Goal: Find contact information: Find contact information

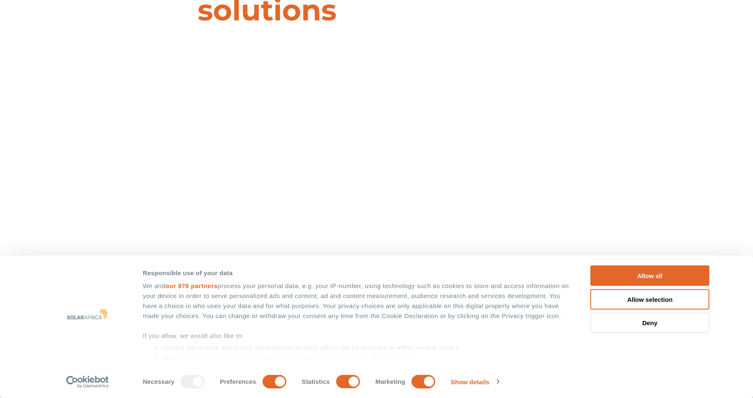
scroll to position [166, 0]
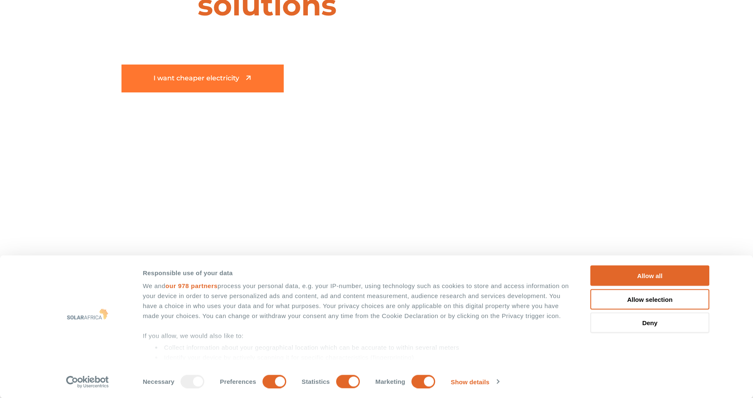
click at [263, 83] on link "I want cheaper electricity" at bounding box center [203, 78] width 162 height 28
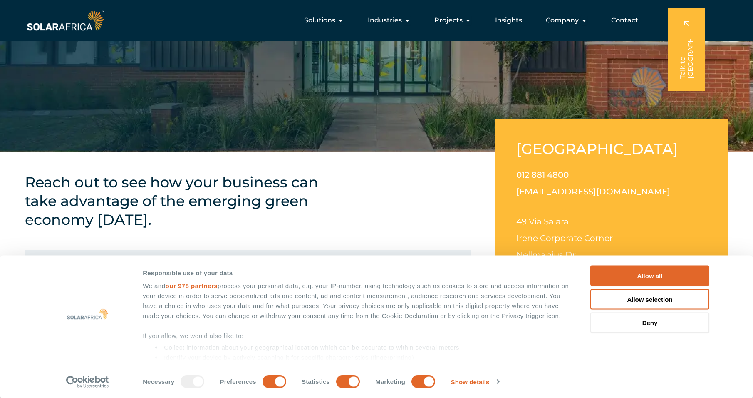
scroll to position [208, 0]
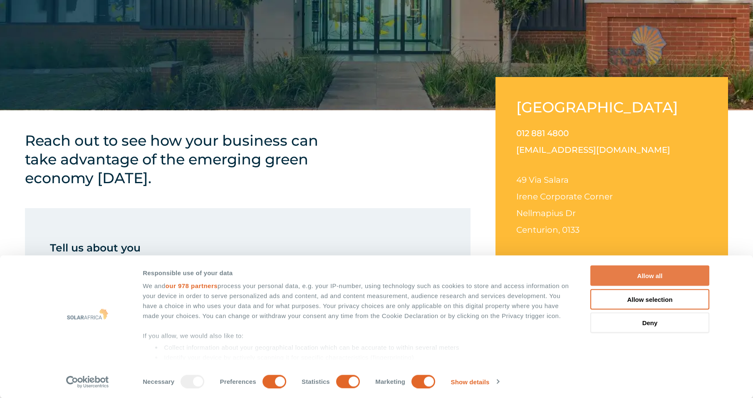
click at [667, 277] on button "Allow all" at bounding box center [649, 275] width 119 height 20
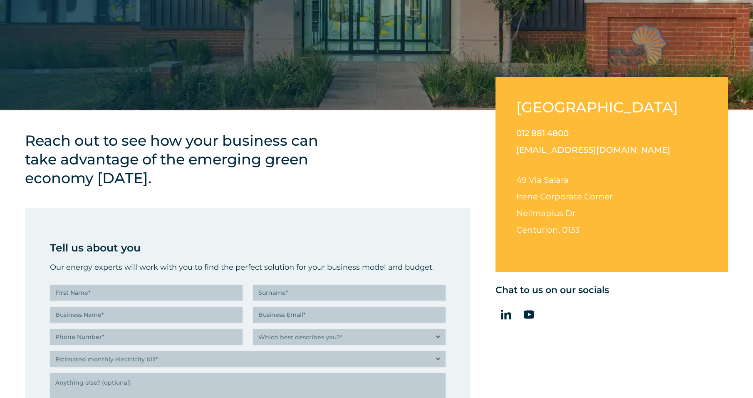
click at [593, 141] on p "012 881 4800 info@solarafrica.com" at bounding box center [611, 141] width 191 height 33
drag, startPoint x: 610, startPoint y: 149, endPoint x: 513, endPoint y: 151, distance: 96.6
click at [512, 151] on div "South Africa 012 881 4800 info@solarafrica.com 49 Via Salara Irene Corporate Co…" at bounding box center [612, 174] width 233 height 195
drag, startPoint x: 513, startPoint y: 151, endPoint x: 529, endPoint y: 146, distance: 17.1
copy link "[EMAIL_ADDRESS][DOMAIN_NAME]"
